Goal: Task Accomplishment & Management: Manage account settings

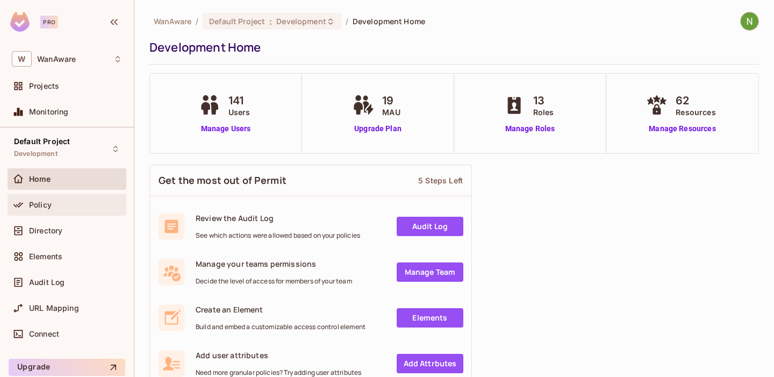
click at [48, 203] on span "Policy" at bounding box center [40, 205] width 23 height 9
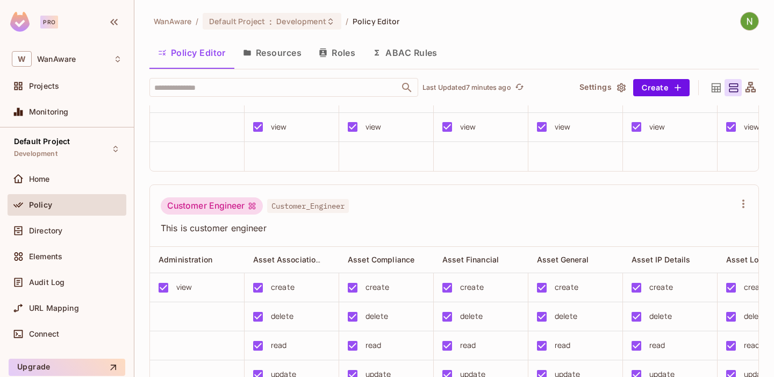
scroll to position [245, 0]
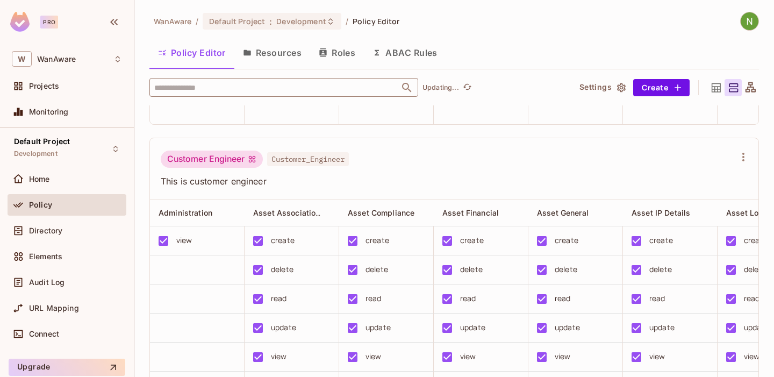
click at [207, 89] on input "text" at bounding box center [275, 87] width 246 height 19
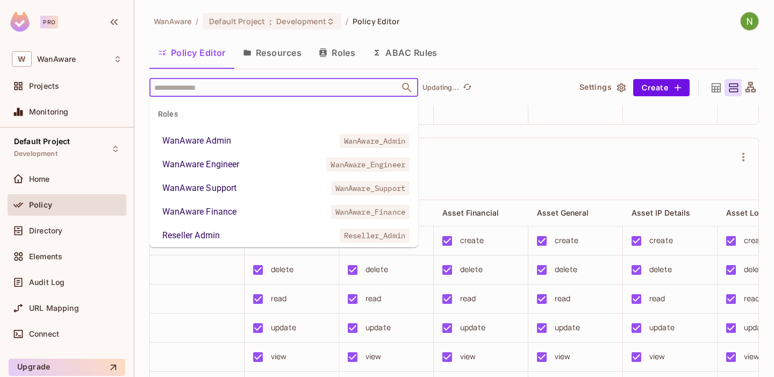
scroll to position [346, 0]
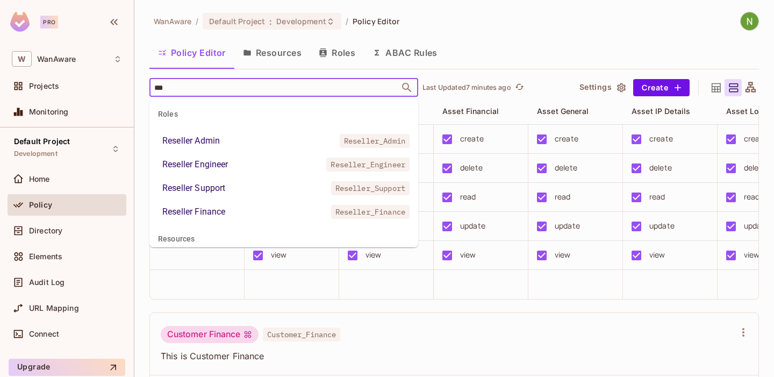
type input "****"
click at [233, 148] on li "Reseller Admin Reseller_Admin" at bounding box center [284, 140] width 269 height 19
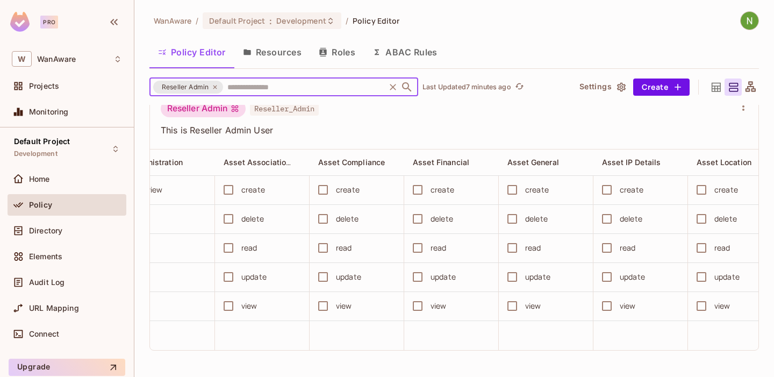
scroll to position [0, 0]
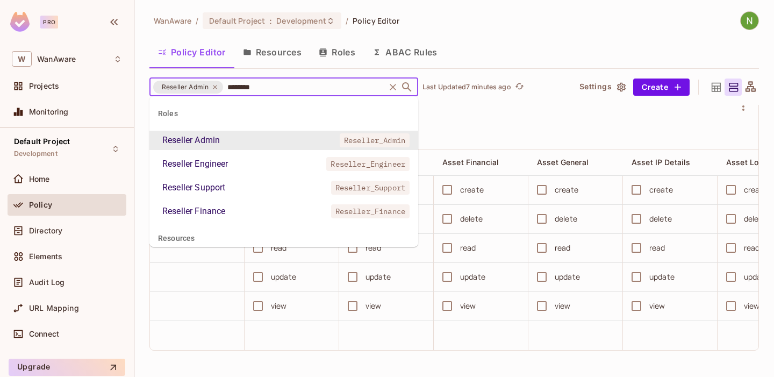
type input "*********"
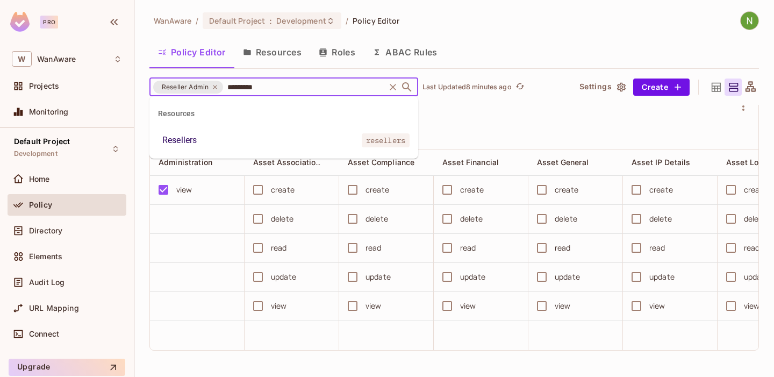
click at [197, 139] on div "Resellers" at bounding box center [179, 140] width 34 height 13
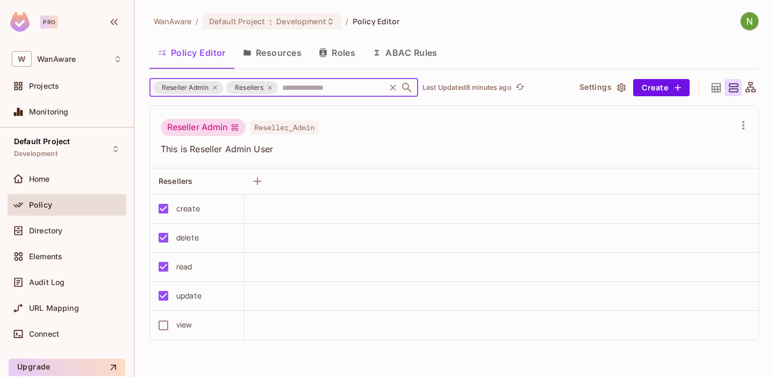
click at [188, 320] on div "view" at bounding box center [184, 325] width 16 height 12
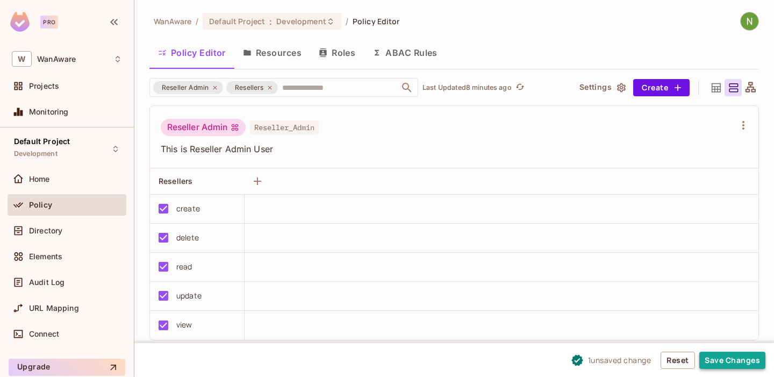
click at [731, 352] on button "Save Changes" at bounding box center [733, 360] width 66 height 17
